Goal: Task Accomplishment & Management: Use online tool/utility

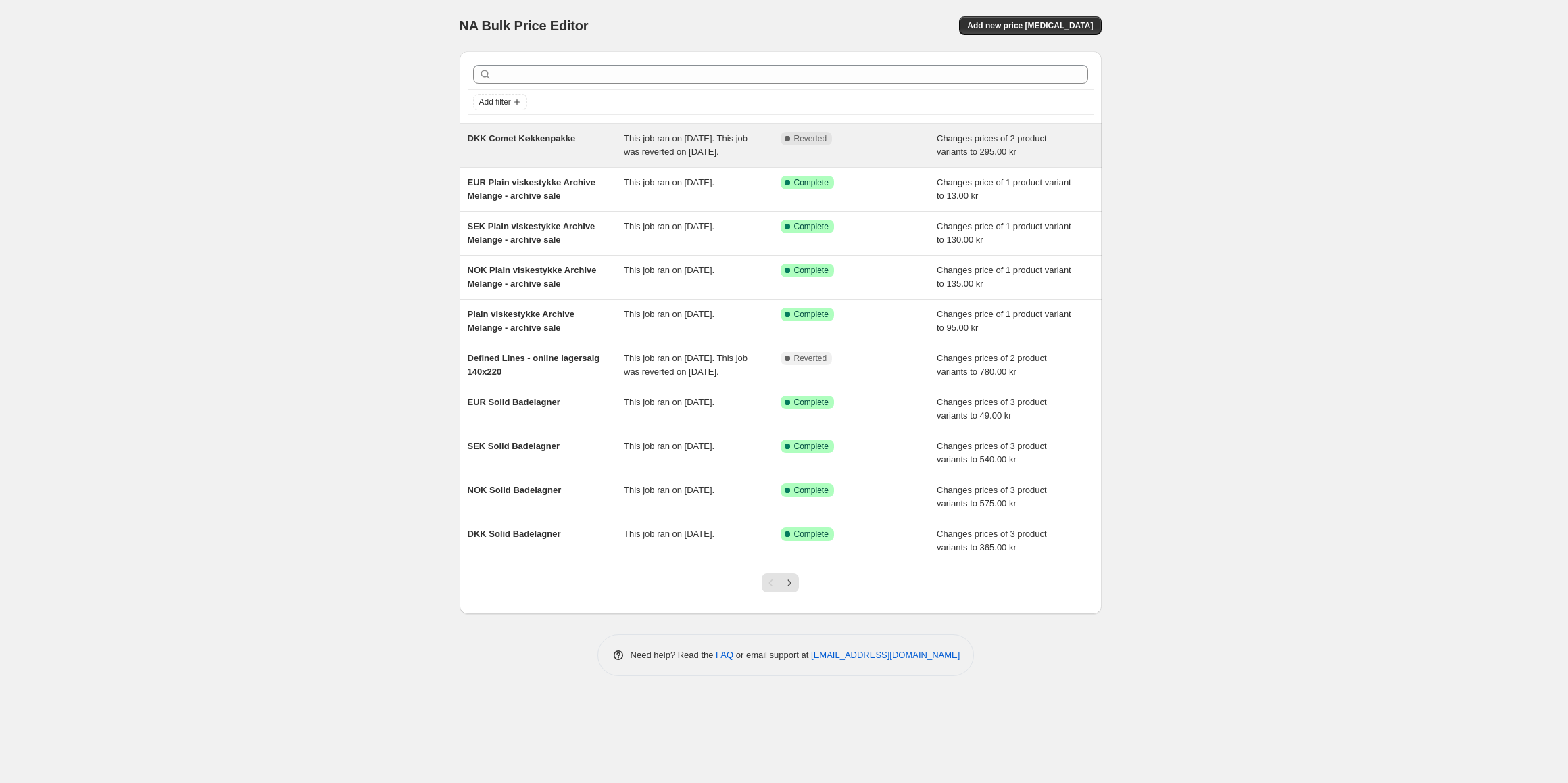
click at [615, 156] on div "DKK Comet Køkkenpakke" at bounding box center [546, 145] width 157 height 27
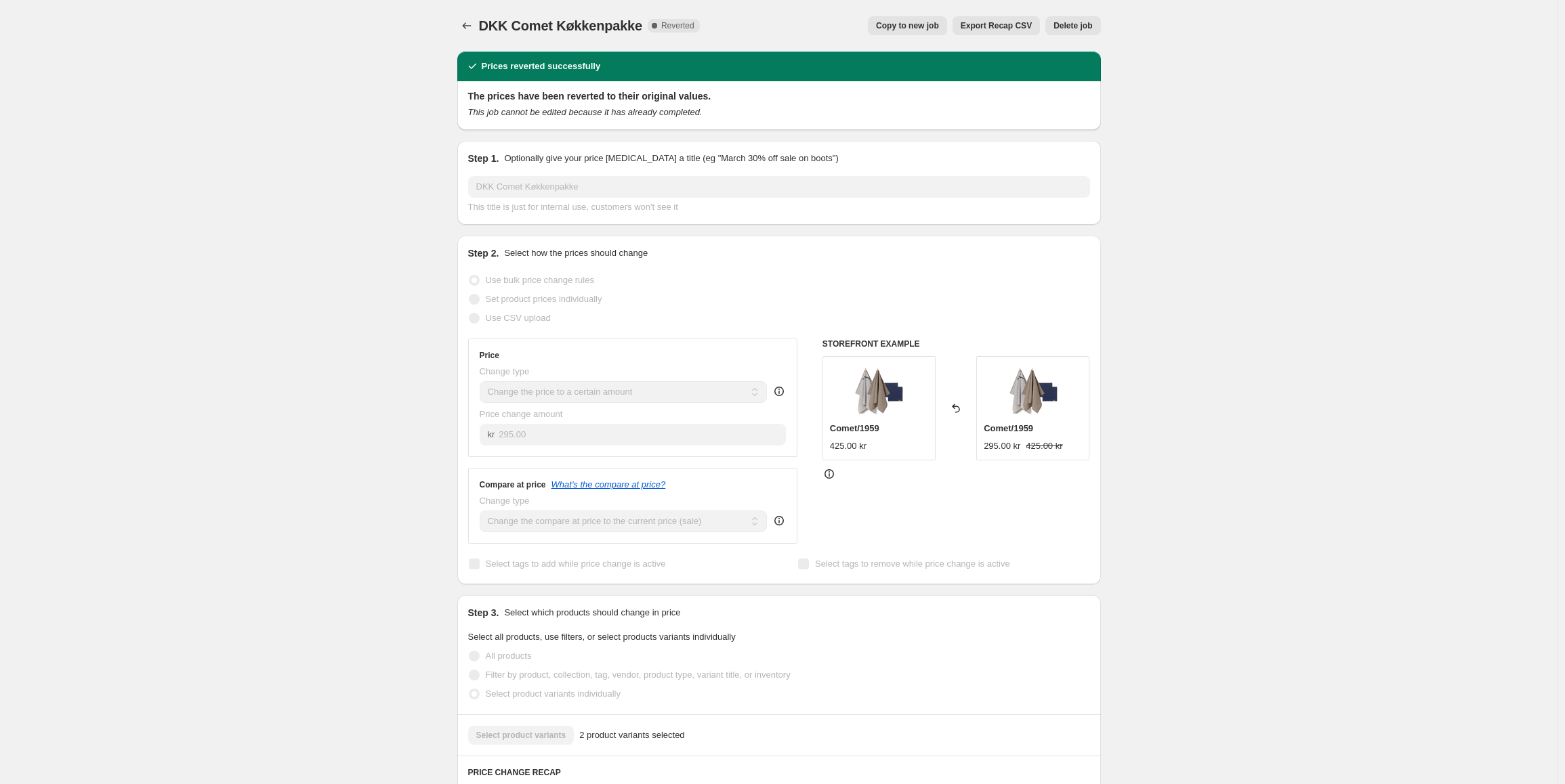
click at [912, 30] on span "Copy to new job" at bounding box center [907, 26] width 63 height 11
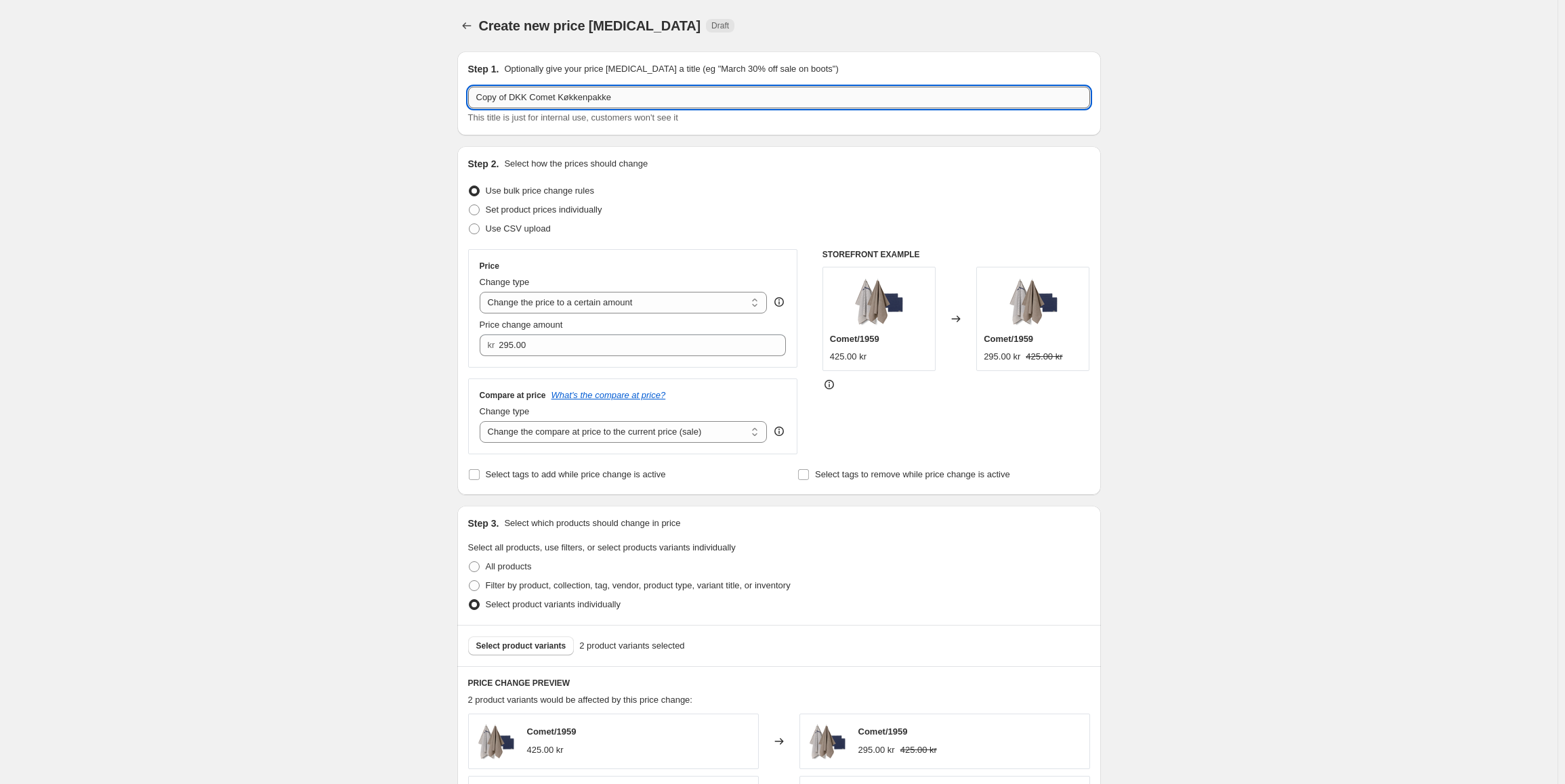
click at [503, 104] on input "Copy of DKK Comet Køkkenpakke" at bounding box center [779, 97] width 622 height 21
drag, startPoint x: 509, startPoint y: 103, endPoint x: 405, endPoint y: 100, distance: 104.0
click at [405, 100] on div "Create new price [MEDICAL_DATA]. This page is ready Create new price [MEDICAL_D…" at bounding box center [779, 681] width 1558 height 1362
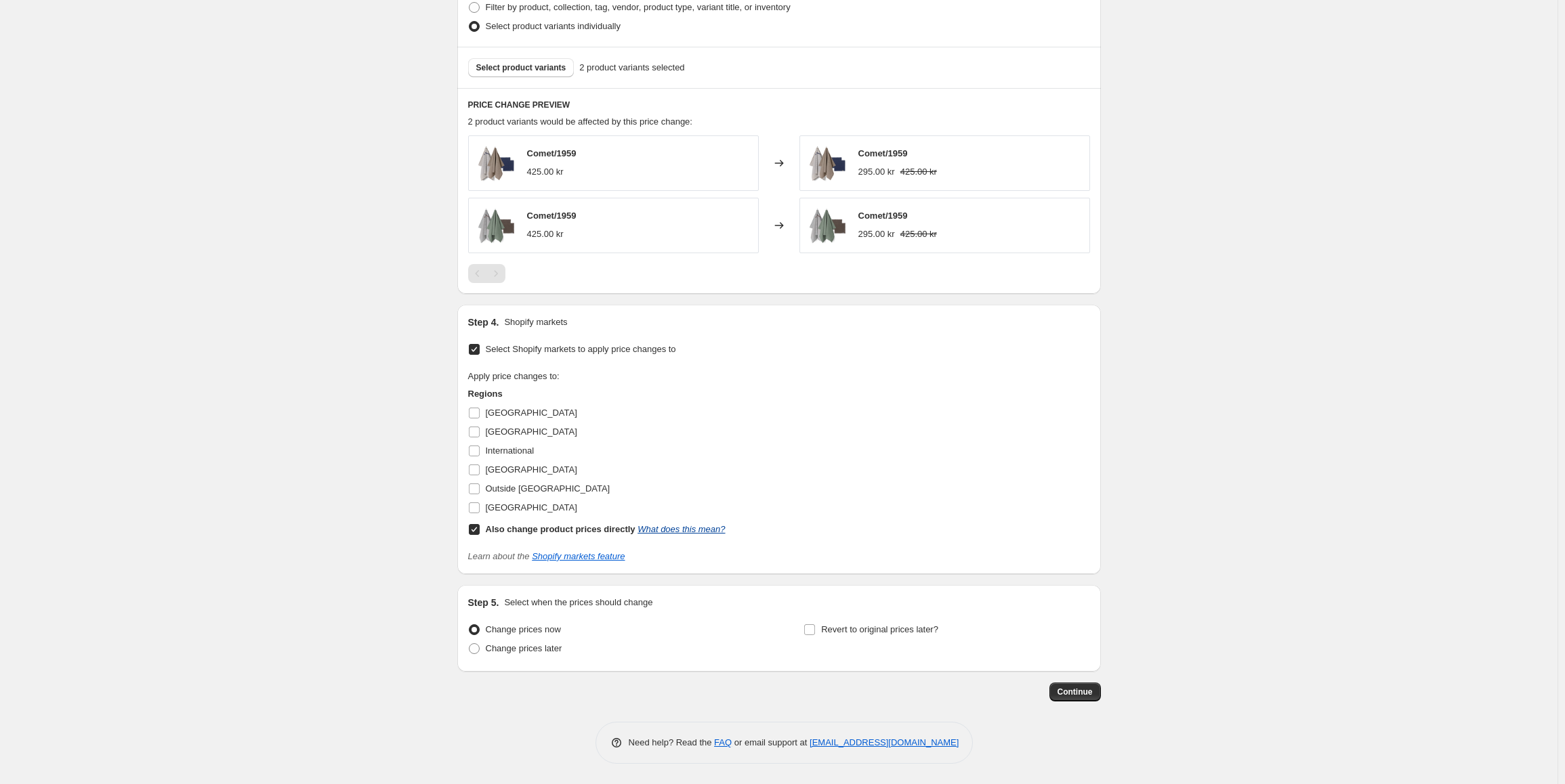
scroll to position [579, 0]
type input "DKK Comet Køkkenpakke"
click at [1092, 696] on span "Continue" at bounding box center [1075, 692] width 36 height 11
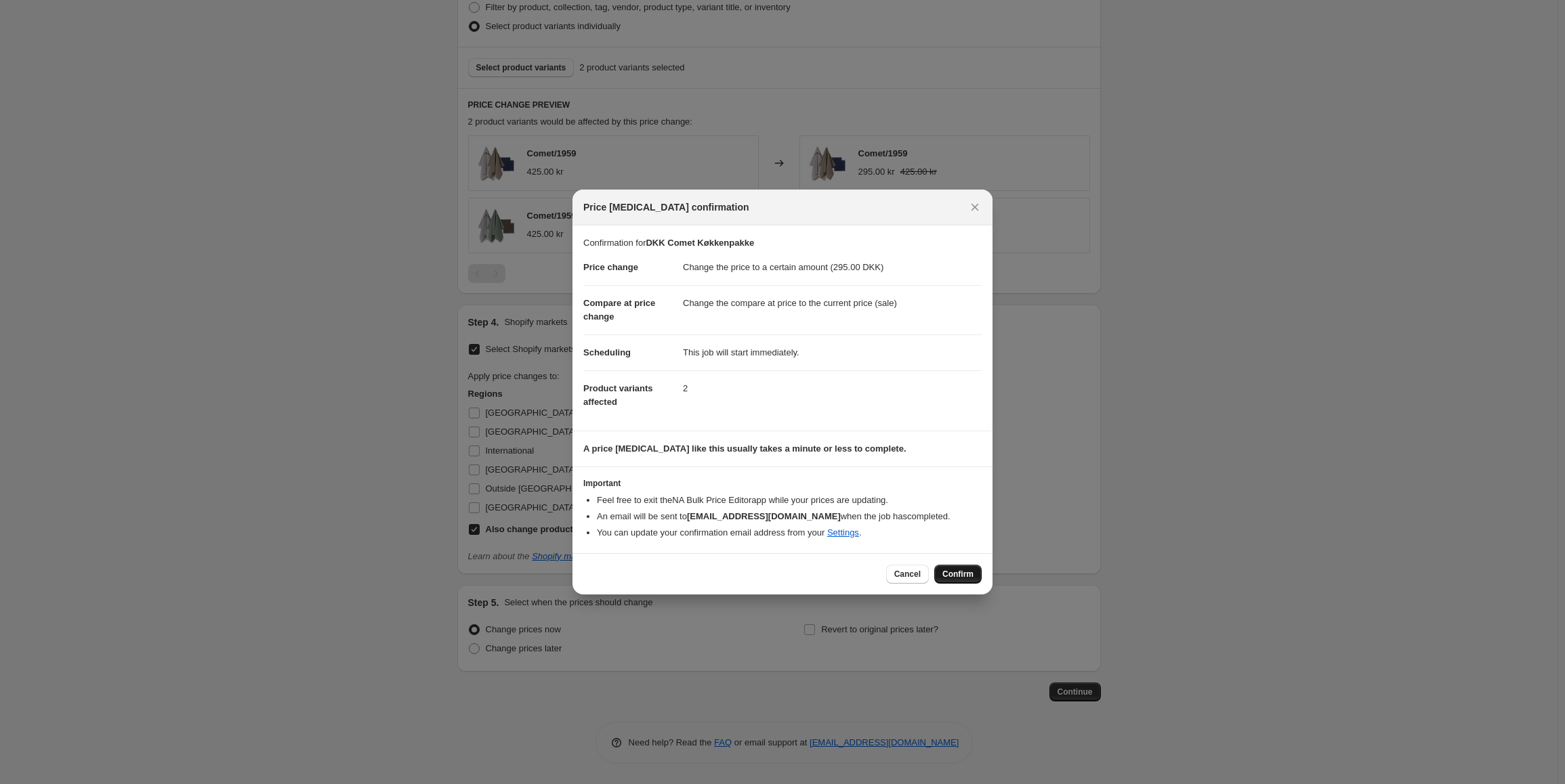
click at [966, 575] on span "Confirm" at bounding box center [957, 575] width 31 height 11
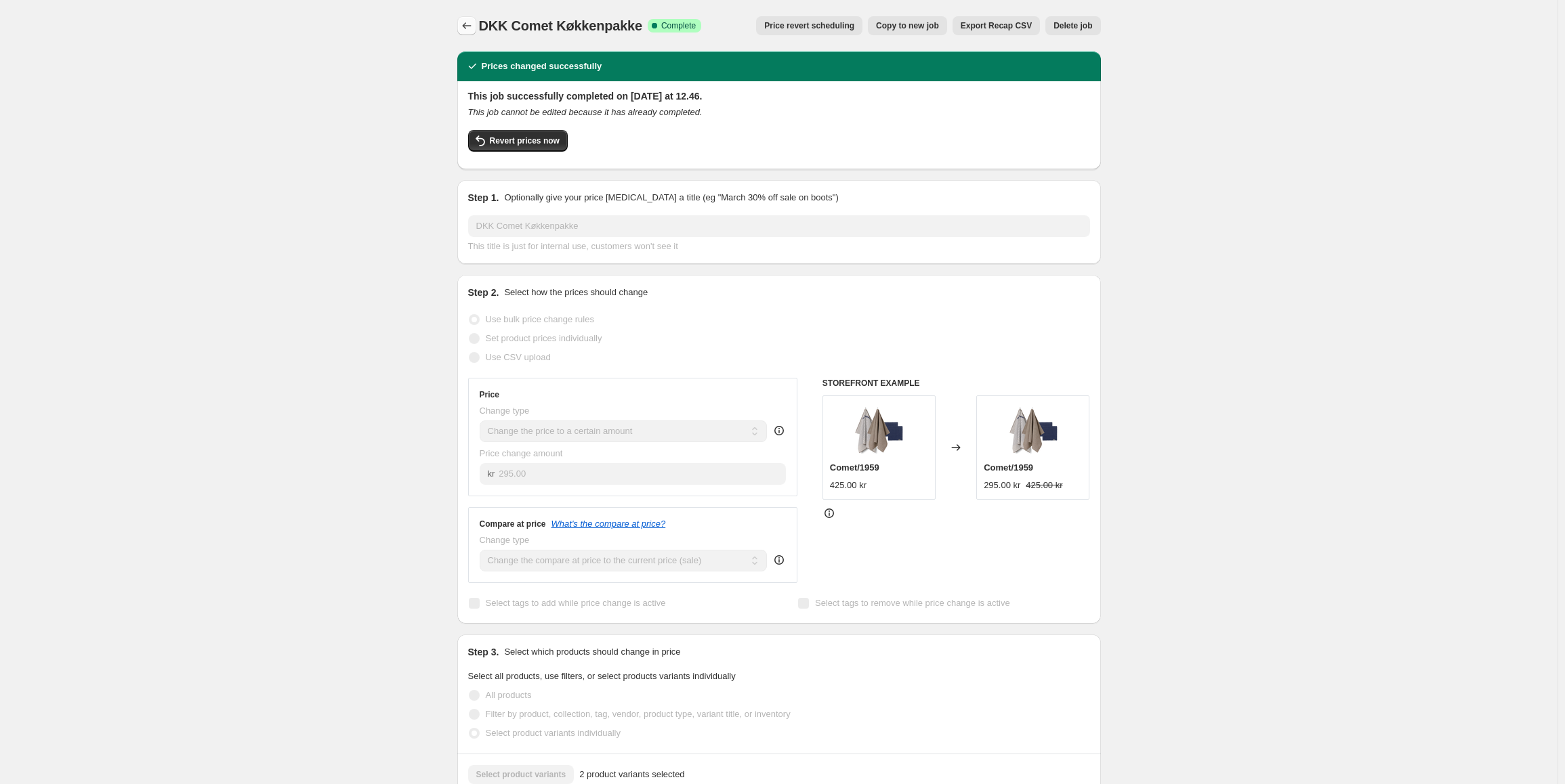
click at [466, 25] on icon "Price change jobs" at bounding box center [467, 25] width 13 height 13
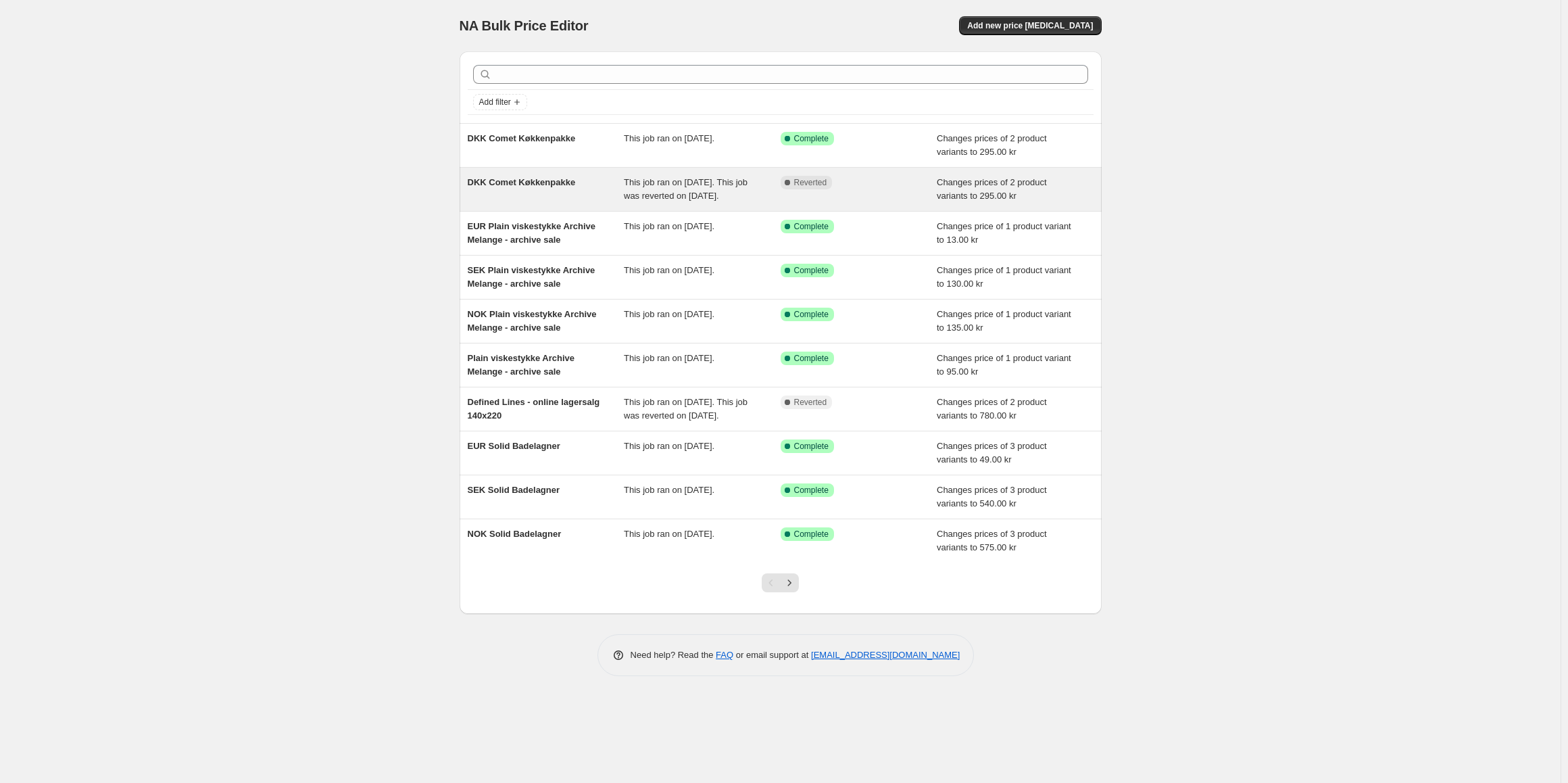
click at [858, 203] on div "Complete Reverted" at bounding box center [859, 189] width 157 height 27
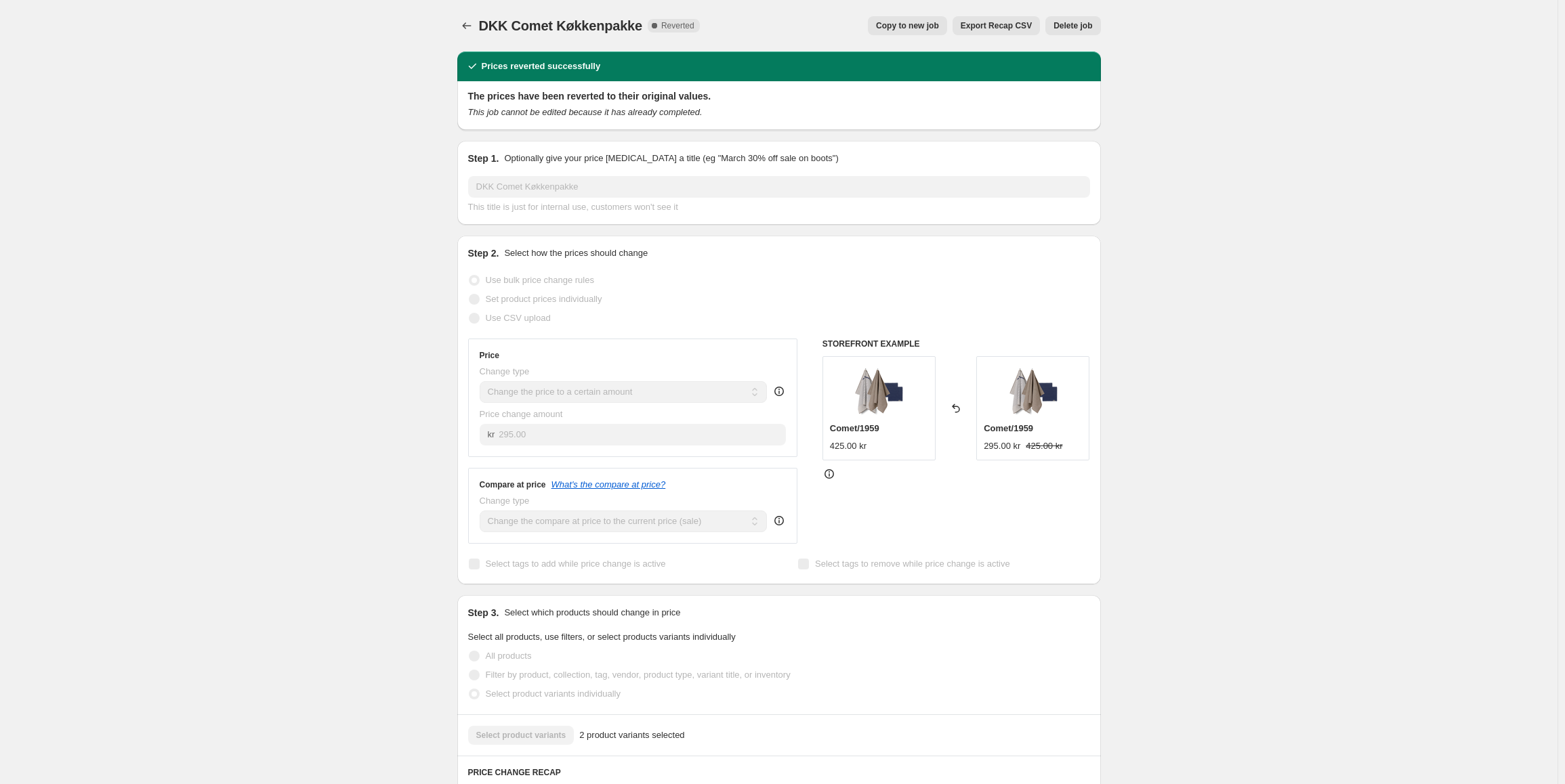
click at [1070, 26] on span "Delete job" at bounding box center [1072, 26] width 38 height 11
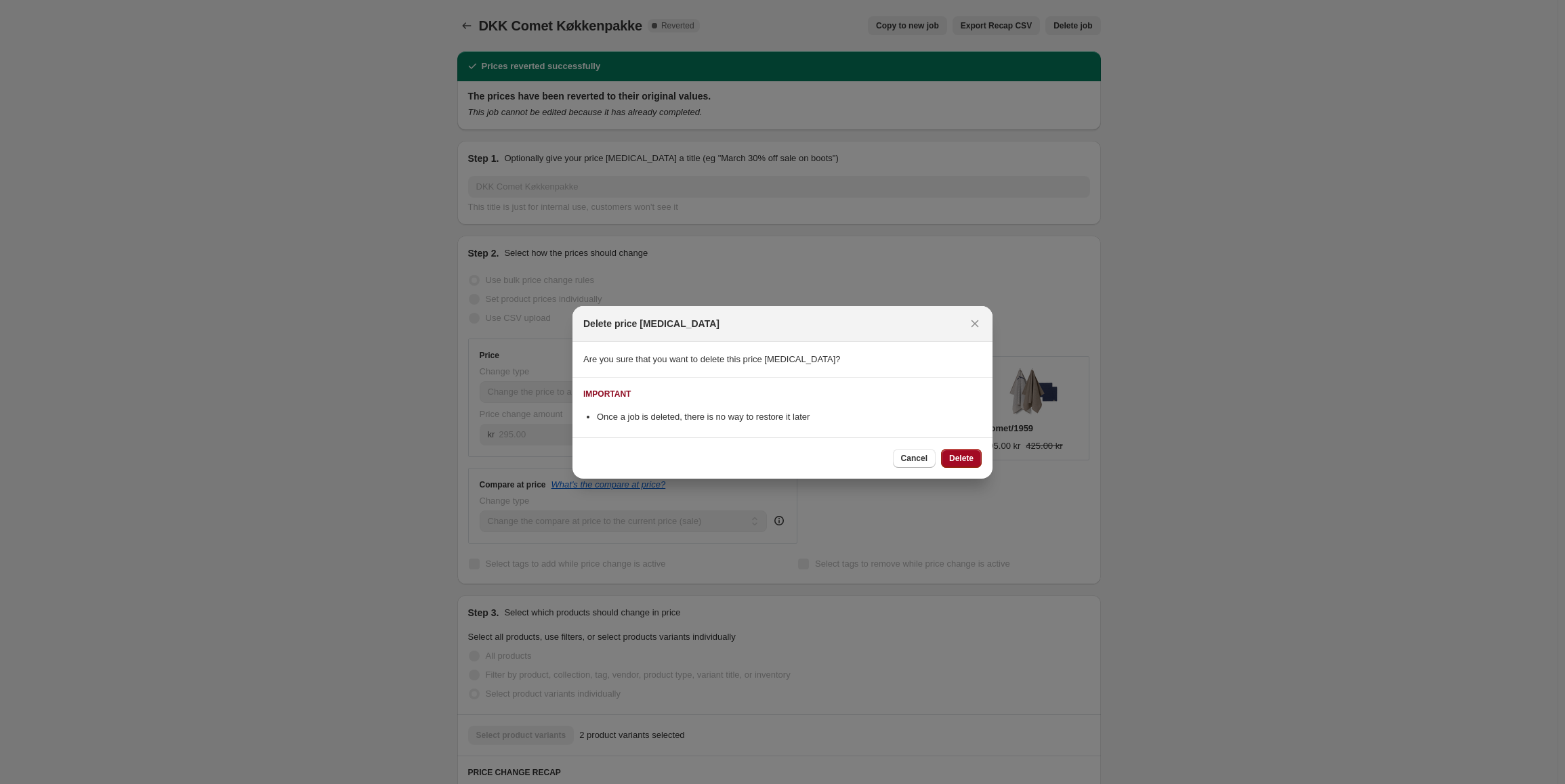
click at [966, 459] on span "Delete" at bounding box center [961, 459] width 24 height 11
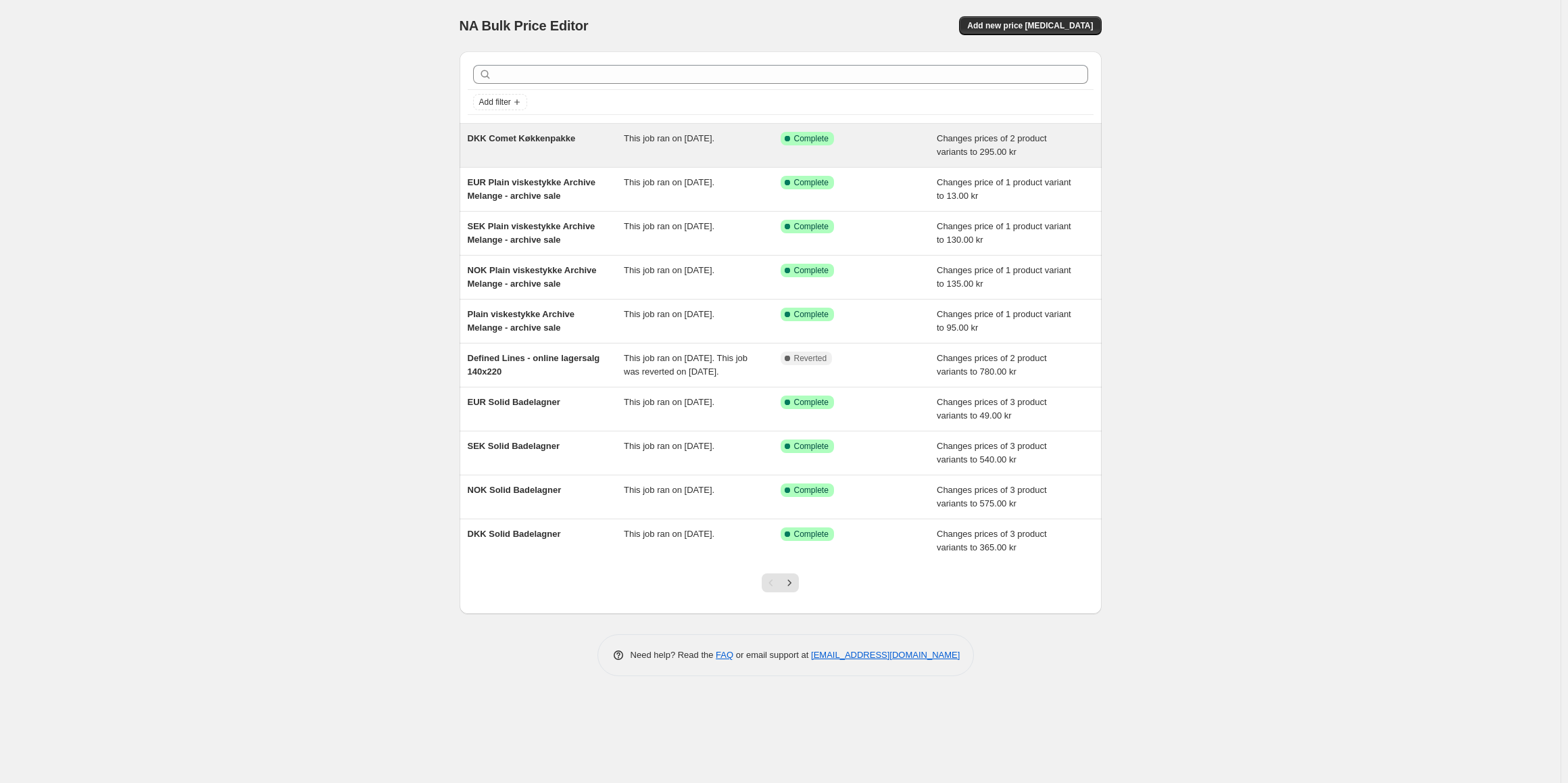
click at [604, 148] on div "DKK Comet Køkkenpakke" at bounding box center [546, 145] width 157 height 27
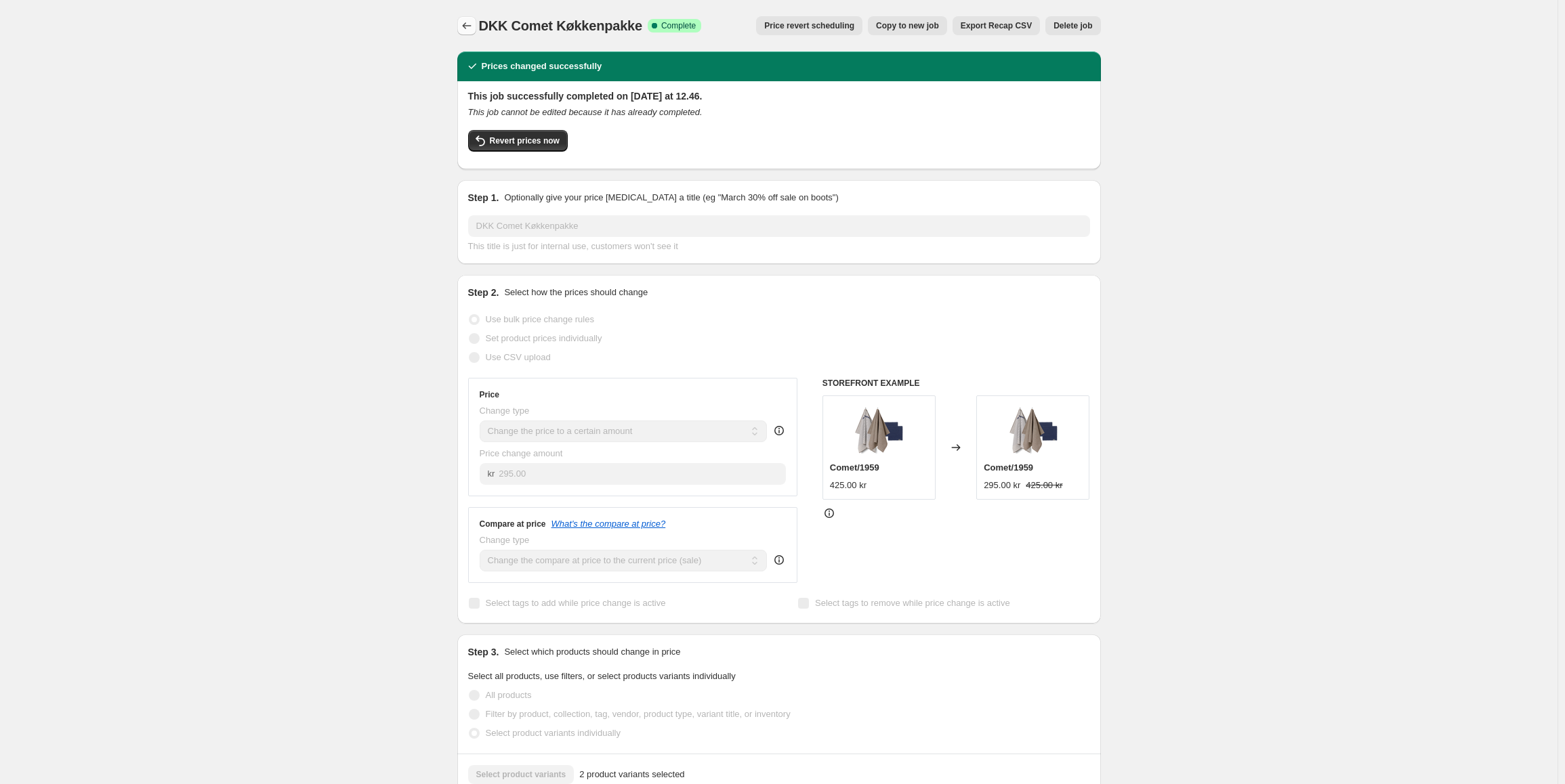
click at [464, 24] on icon "Price change jobs" at bounding box center [467, 25] width 13 height 13
